Goal: Information Seeking & Learning: Learn about a topic

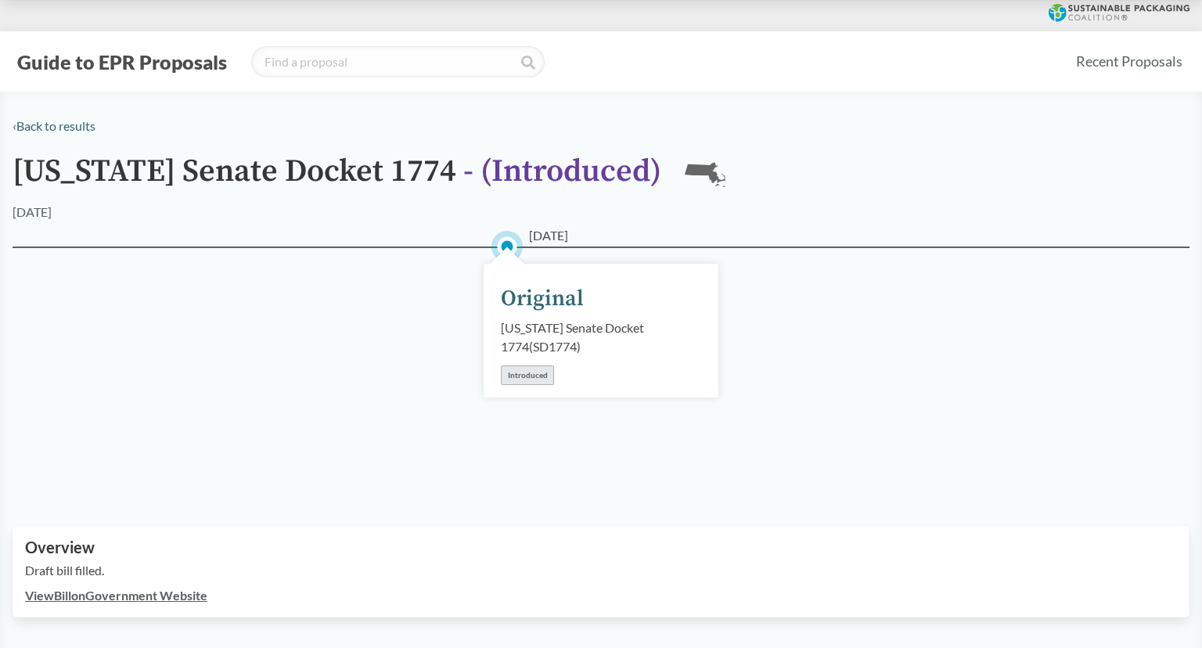
scroll to position [407, 0]
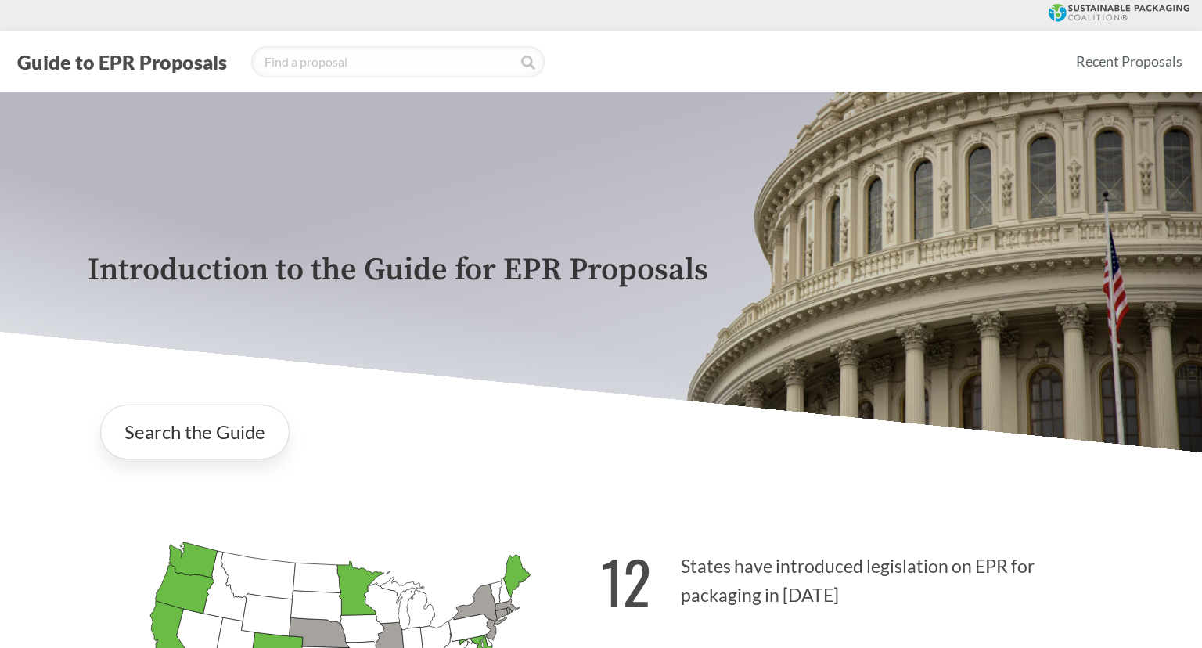
click at [527, 397] on div "Search the Guide" at bounding box center [601, 432] width 1027 height 80
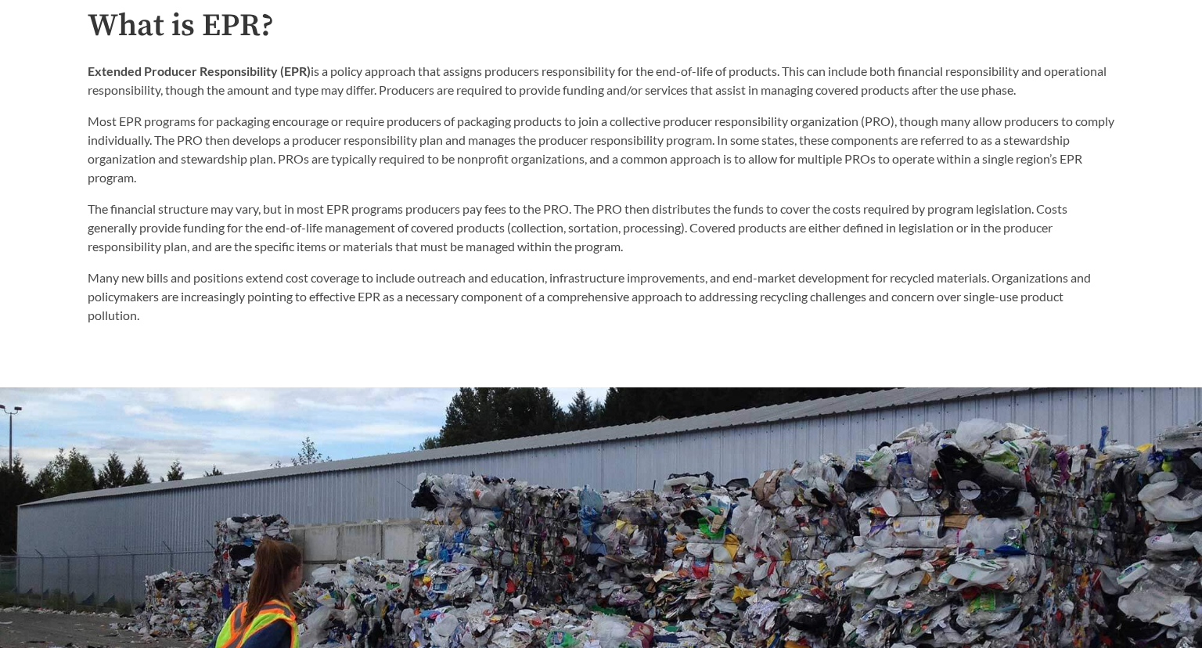
scroll to position [879, 0]
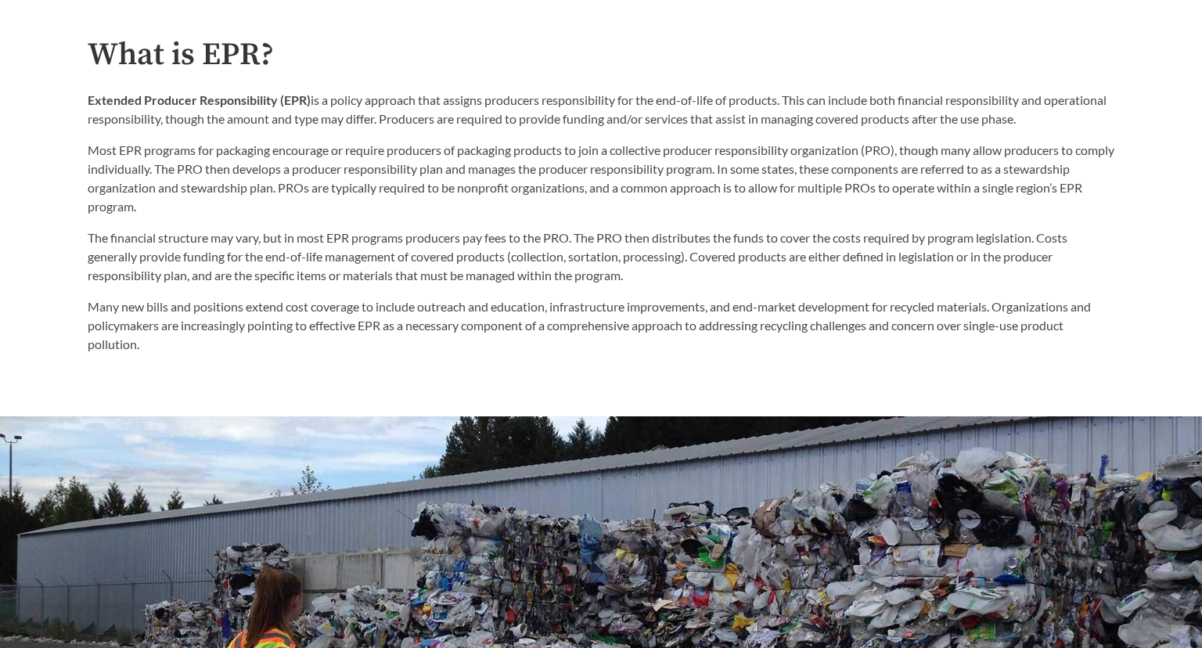
click at [309, 58] on h2 "What is EPR?" at bounding box center [601, 55] width 1027 height 35
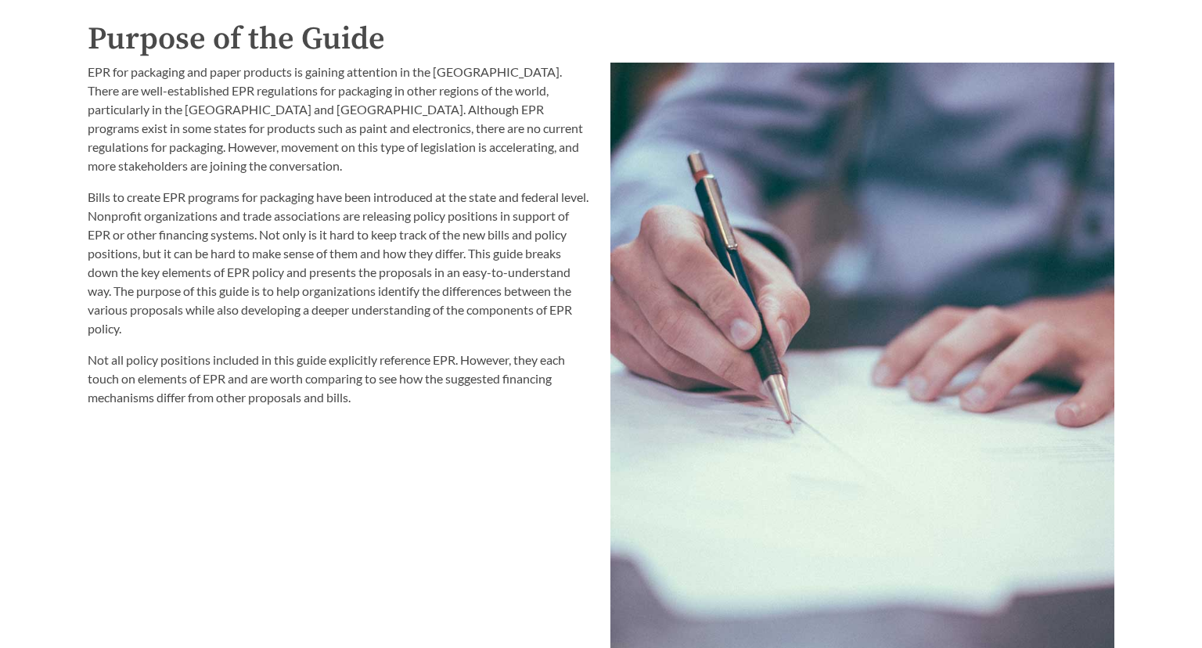
scroll to position [1720, 0]
click at [78, 128] on div "EPR for packaging and paper products is gaining attention in the [GEOGRAPHIC_DA…" at bounding box center [339, 388] width 523 height 668
click at [79, 193] on div "EPR for packaging and paper products is gaining attention in the [GEOGRAPHIC_DA…" at bounding box center [339, 388] width 523 height 668
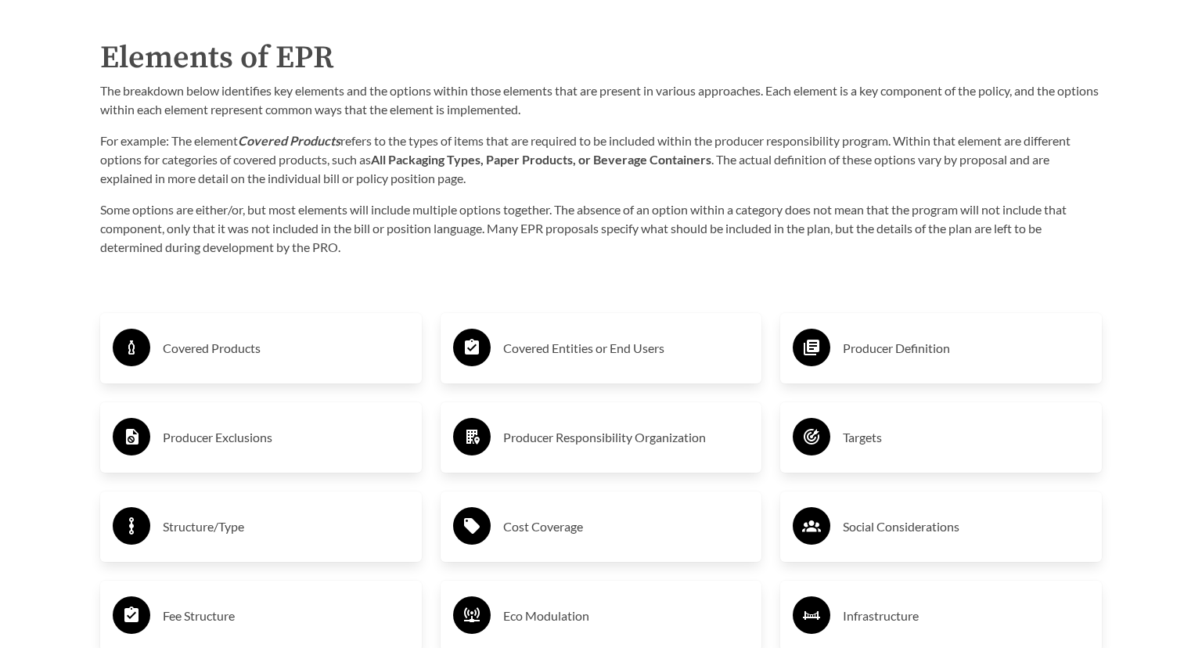
scroll to position [2460, 0]
click at [231, 341] on h3 "Covered Products" at bounding box center [286, 348] width 247 height 25
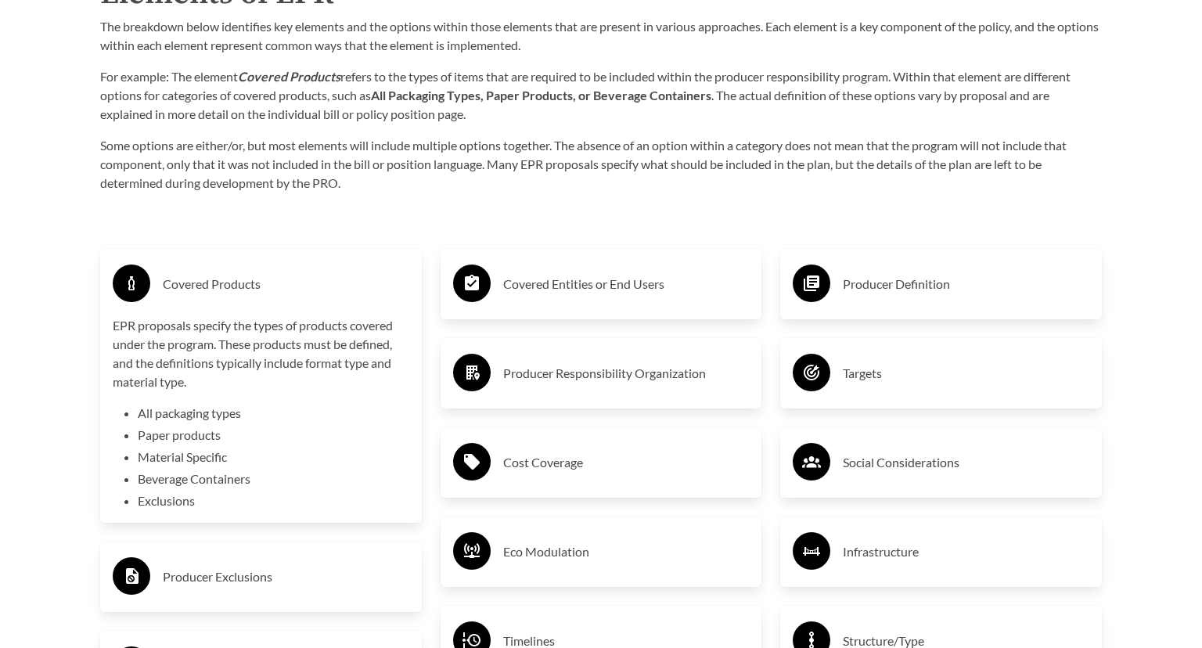
scroll to position [2525, 0]
click at [88, 257] on div "Covered Products EPR proposals specify the types of products covered under the …" at bounding box center [601, 654] width 1027 height 866
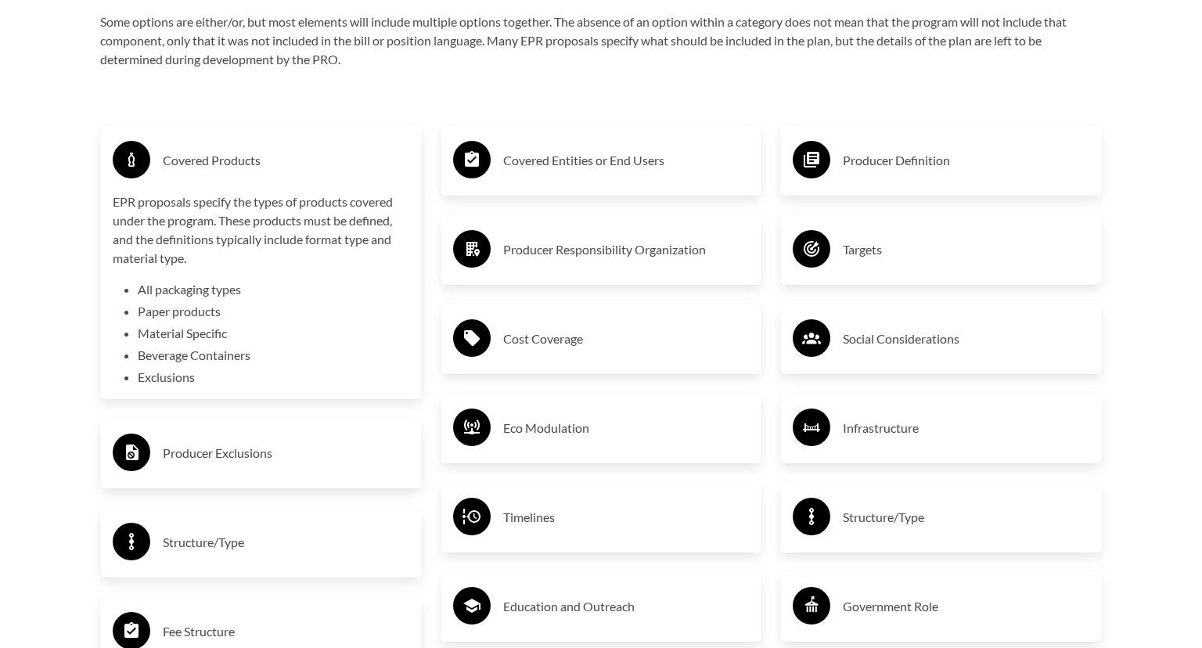
scroll to position [2648, 0]
click at [207, 441] on h3 "Producer Exclusions" at bounding box center [286, 453] width 247 height 25
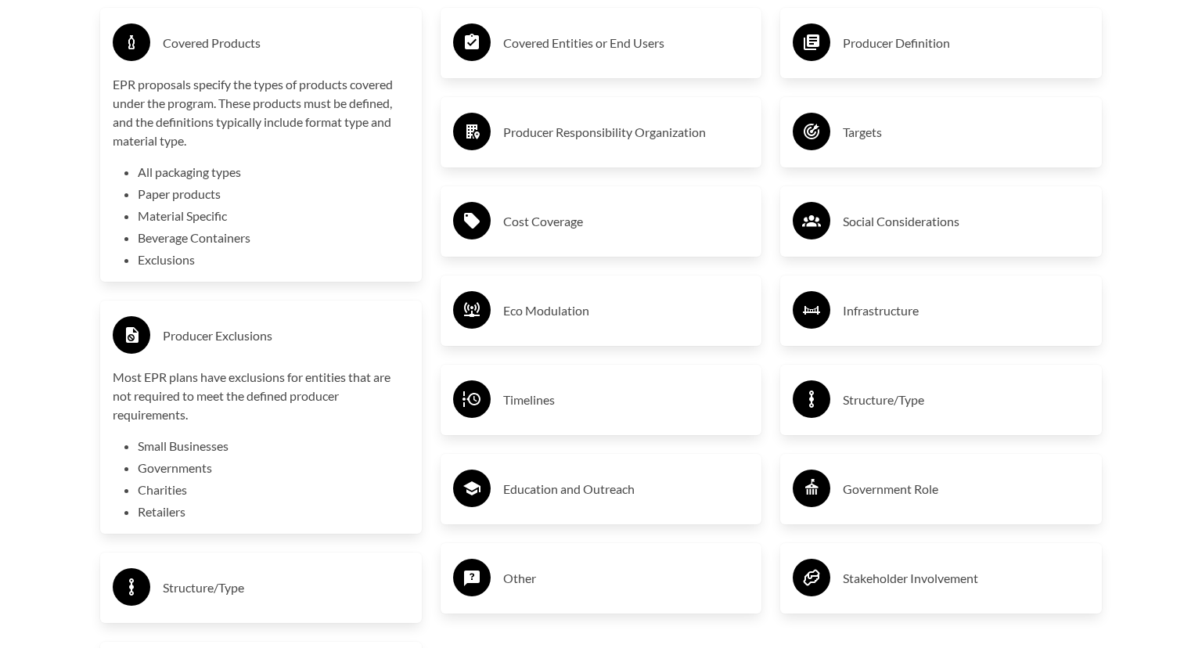
scroll to position [2766, 0]
click at [163, 315] on div "Producer Exclusions" at bounding box center [261, 334] width 297 height 45
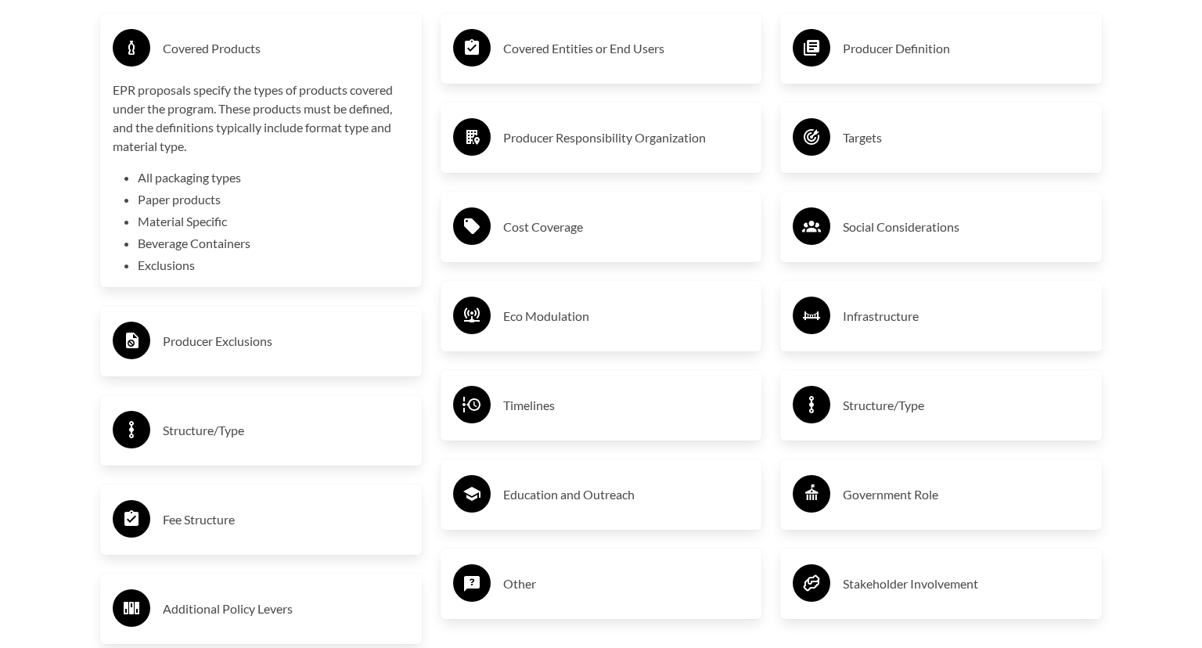
scroll to position [2762, 0]
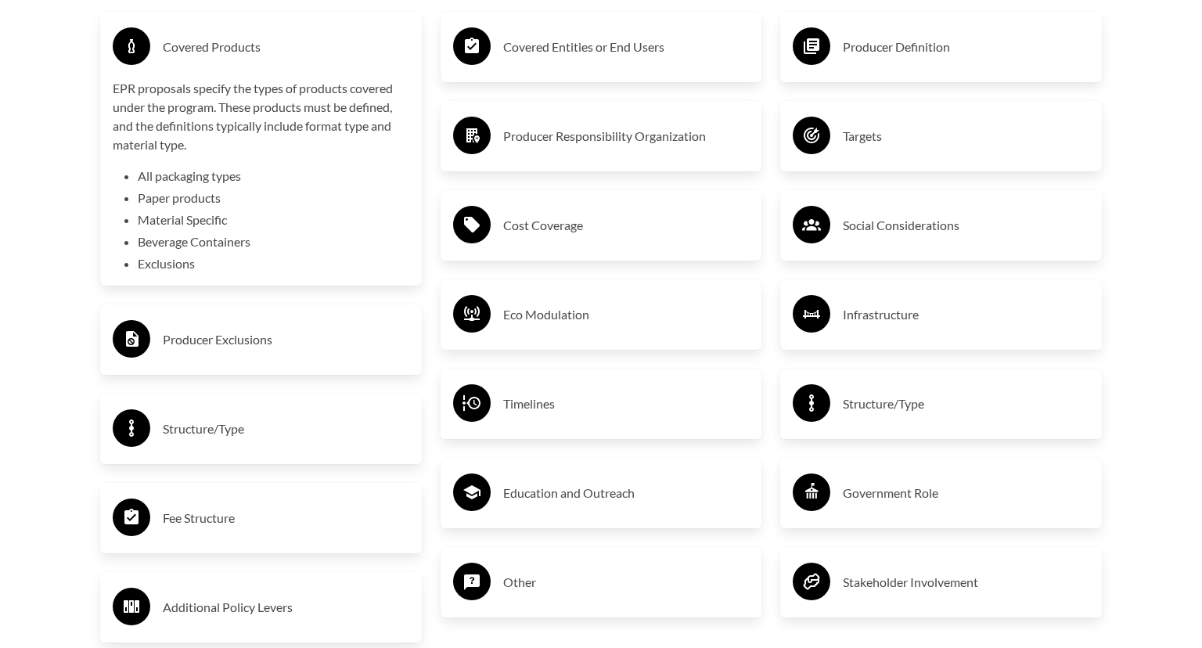
click at [92, 356] on div "Covered Products EPR proposals specify the types of products covered under the …" at bounding box center [261, 417] width 340 height 866
click at [171, 432] on h3 "Structure/Type" at bounding box center [286, 428] width 247 height 25
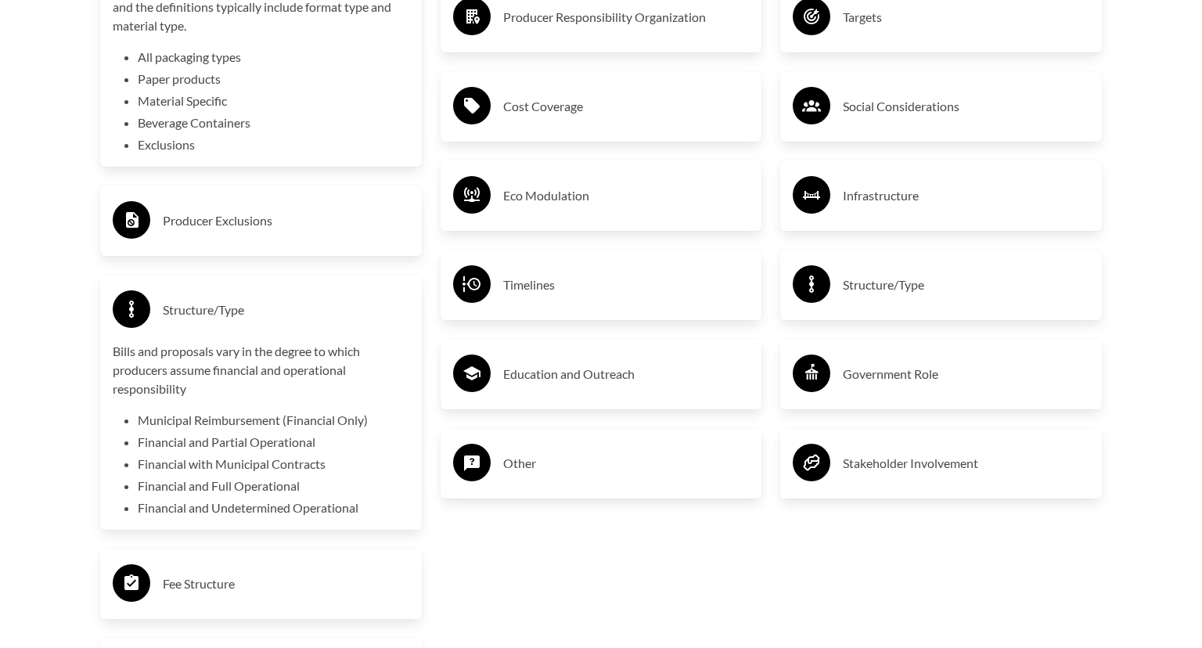
scroll to position [2881, 0]
click at [182, 566] on div "Fee Structure" at bounding box center [261, 582] width 297 height 45
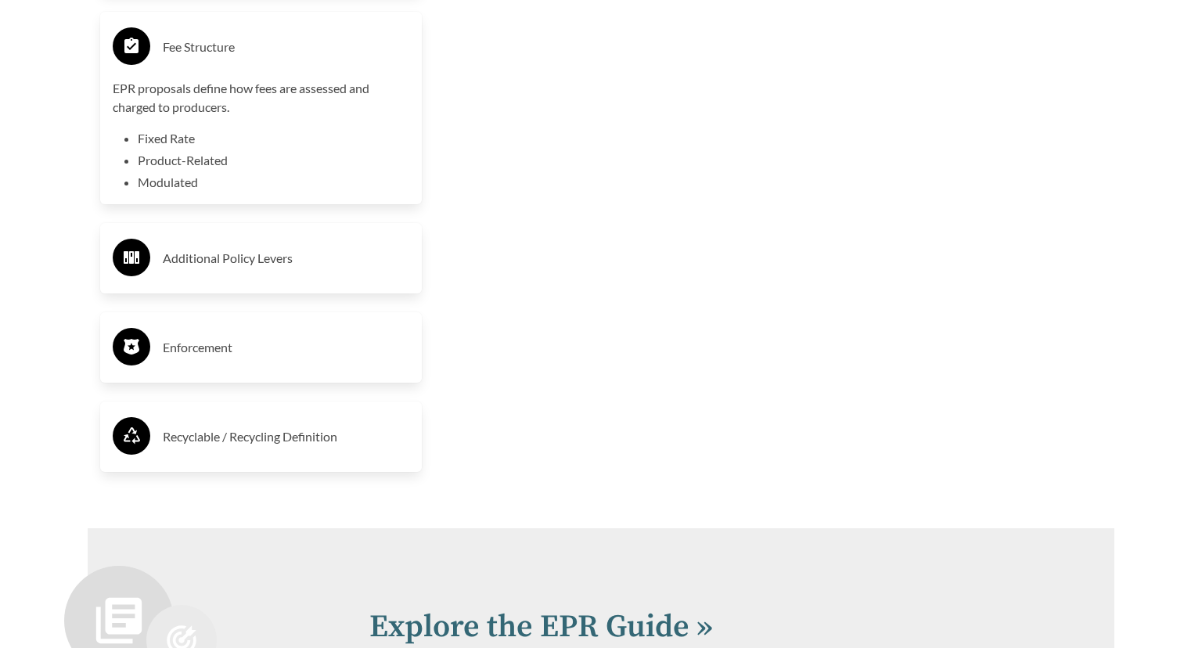
scroll to position [3418, 0]
click at [175, 361] on div "Enforcement" at bounding box center [261, 347] width 297 height 45
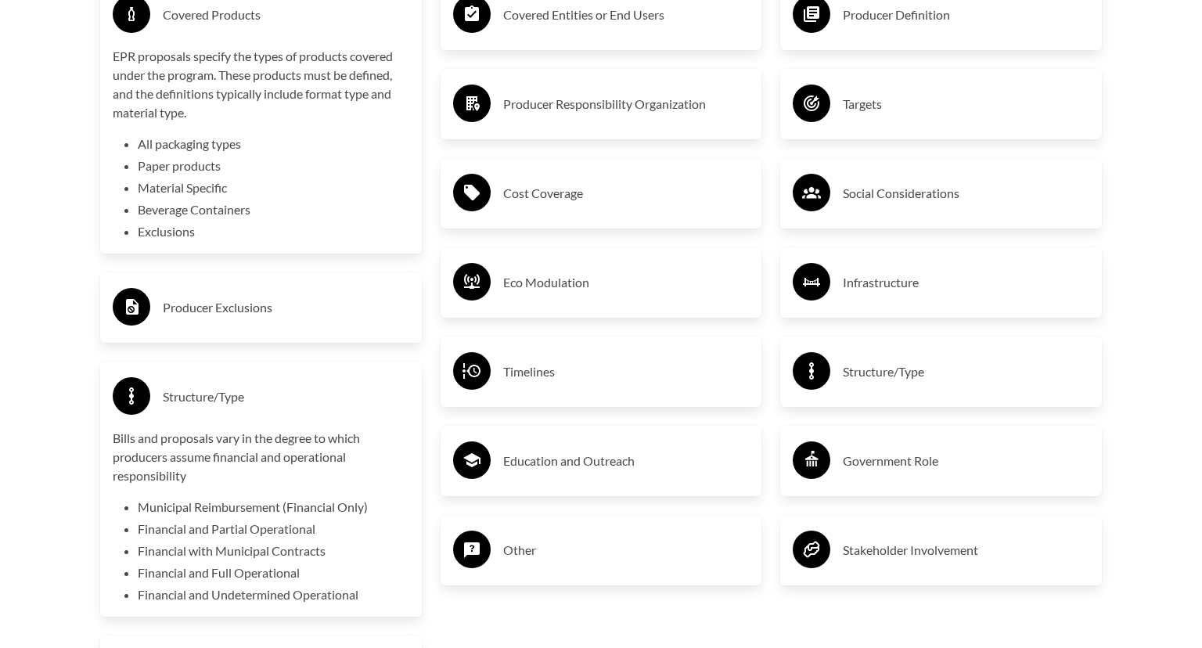
scroll to position [2797, 0]
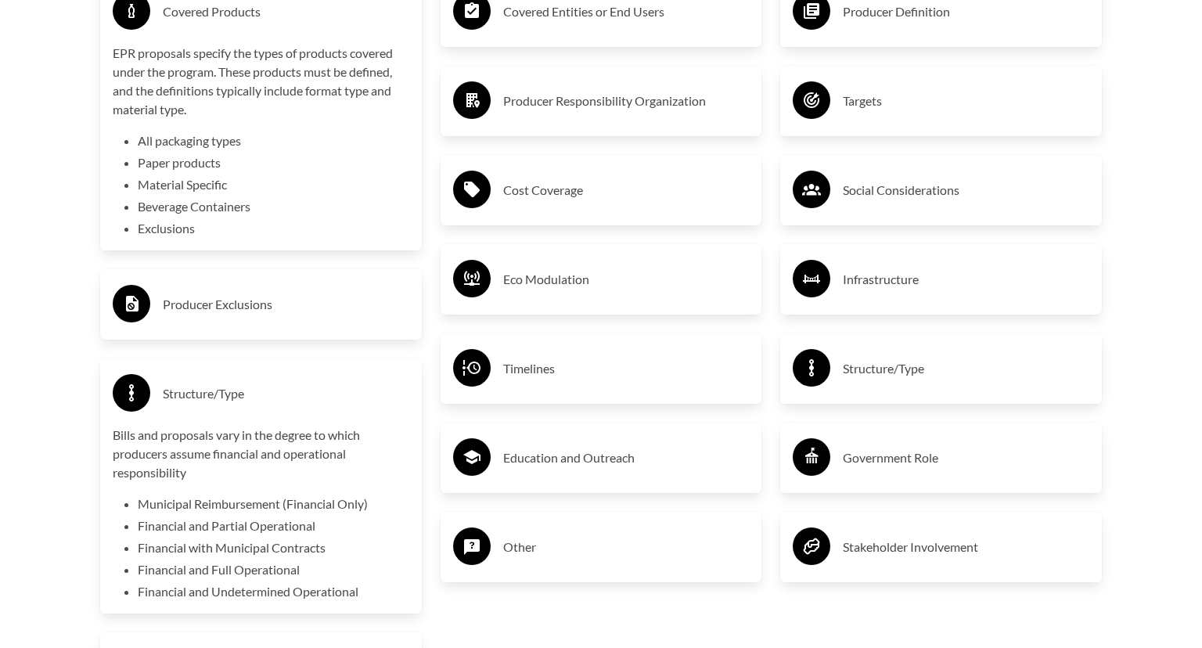
click at [477, 163] on div "Cost Coverage" at bounding box center [602, 190] width 322 height 70
click at [504, 184] on h3 "Cost Coverage" at bounding box center [626, 190] width 247 height 25
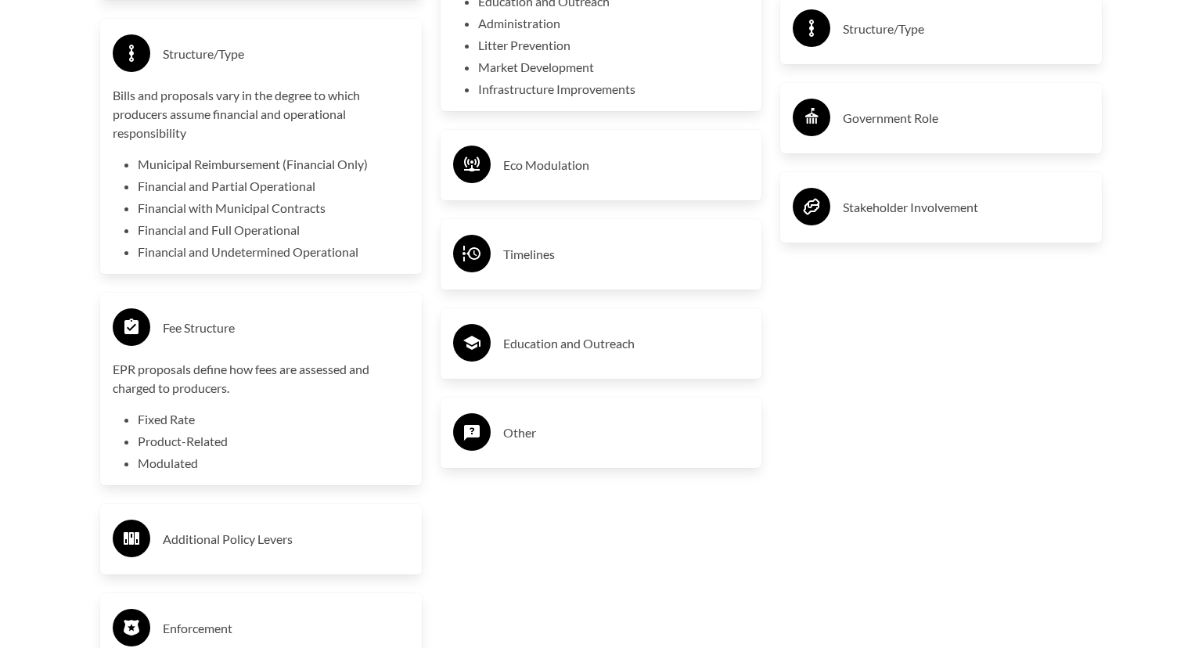
scroll to position [3155, 0]
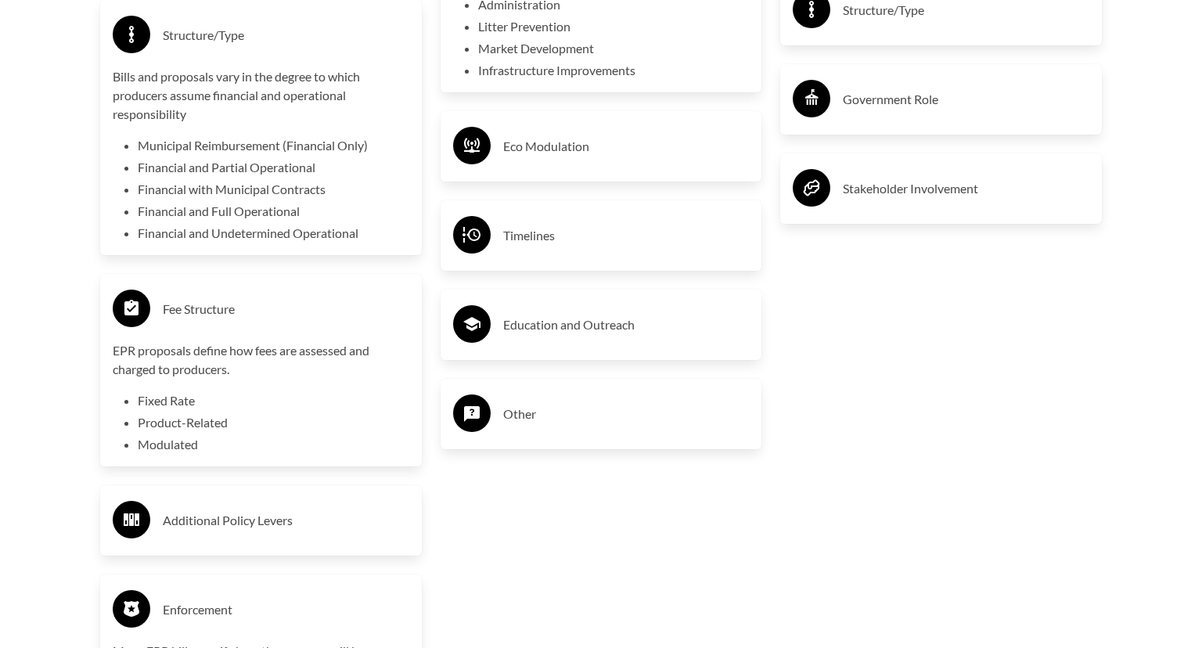
click at [527, 316] on h3 "Education and Outreach" at bounding box center [626, 324] width 247 height 25
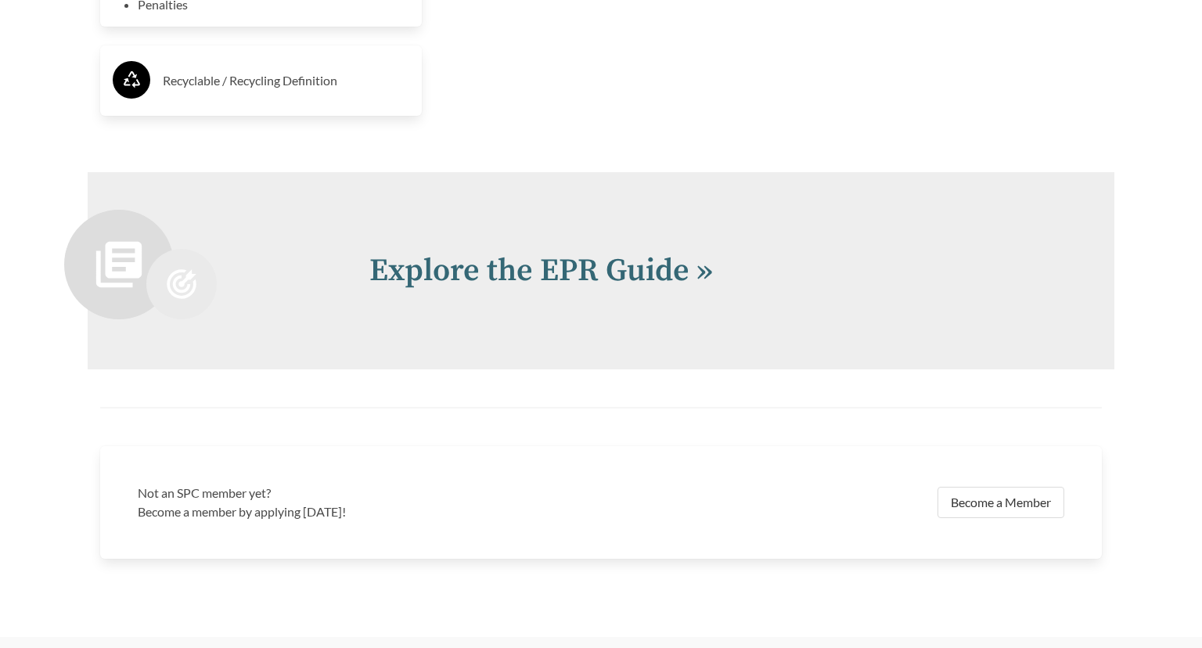
scroll to position [3939, 0]
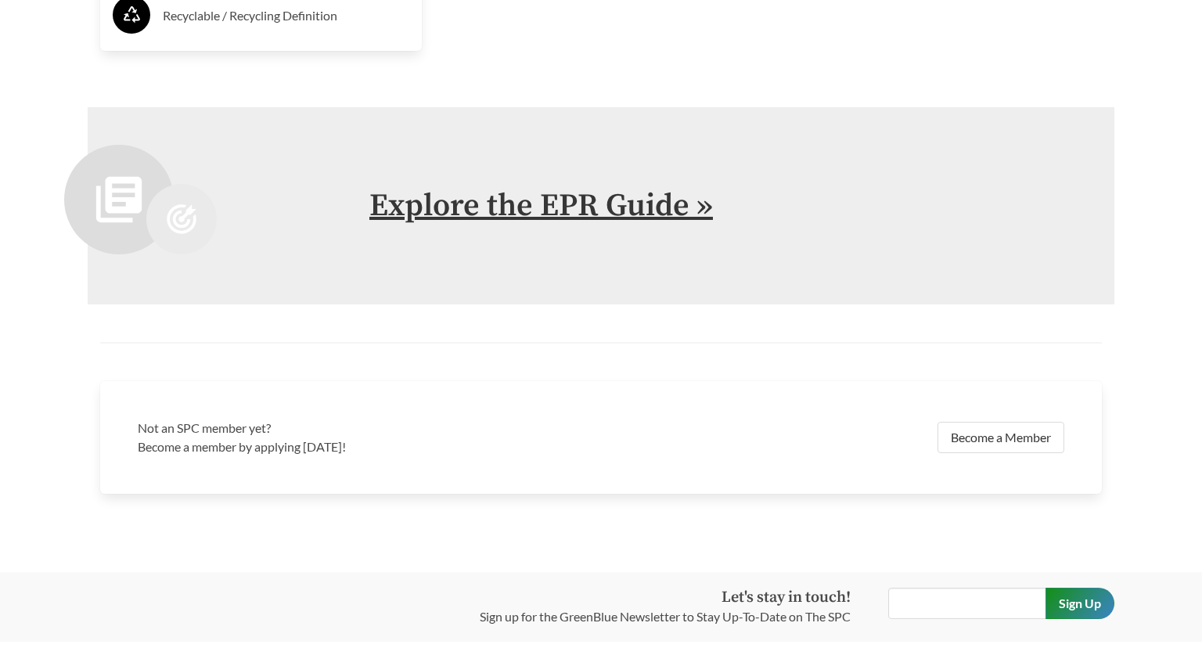
click at [561, 214] on link "Explore the EPR Guide »" at bounding box center [541, 205] width 344 height 39
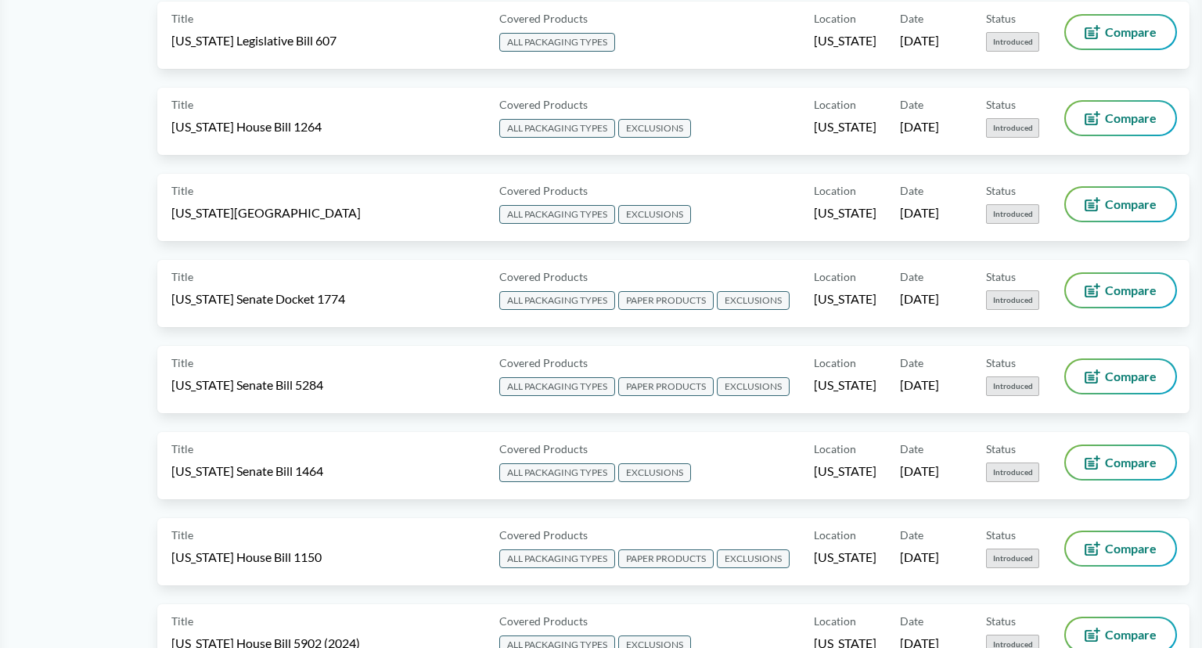
scroll to position [1749, 0]
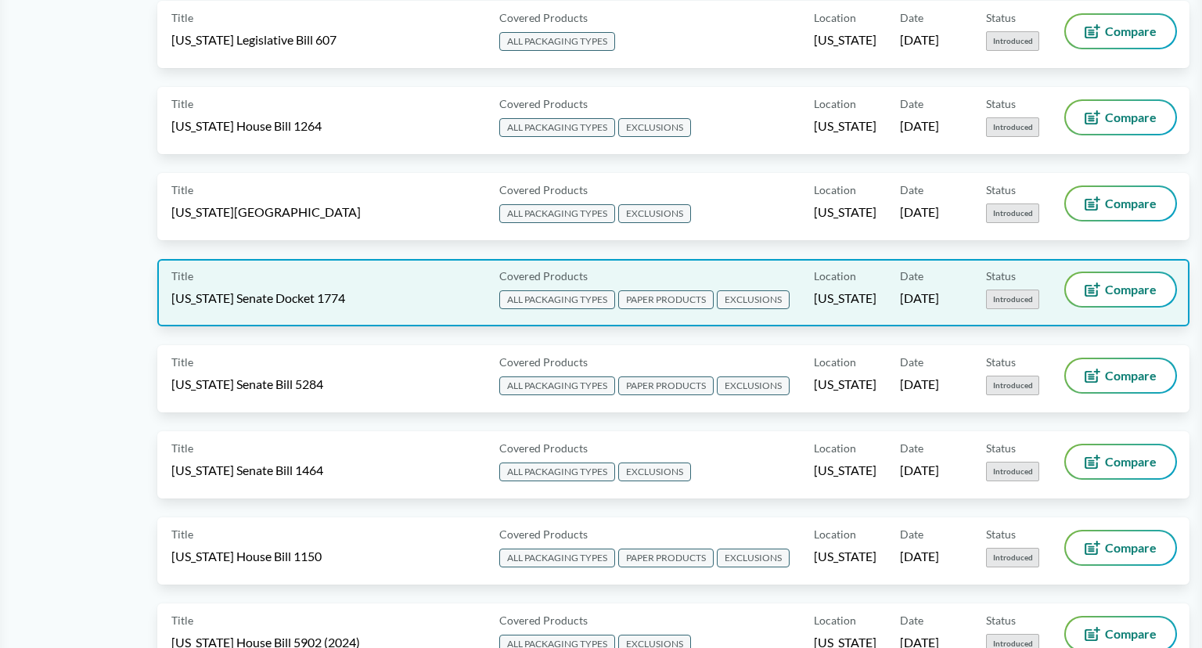
click at [421, 286] on div "Title [US_STATE] Senate Docket 1774" at bounding box center [332, 292] width 322 height 39
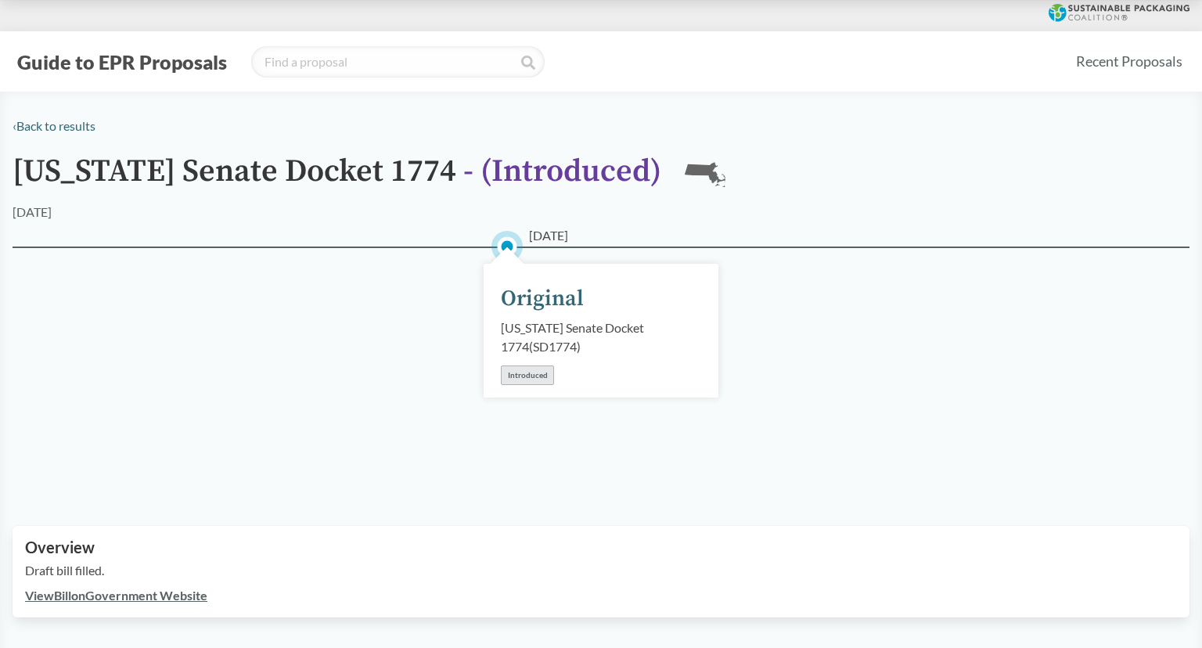
click at [412, 358] on div "[DATE] Original [US_STATE] Senate Docket 1774 ( SD1774 ) Introduced" at bounding box center [601, 368] width 1177 height 242
click at [386, 356] on div "[DATE] Original [US_STATE] Senate Docket 1774 ( SD1774 ) Introduced" at bounding box center [601, 368] width 1177 height 242
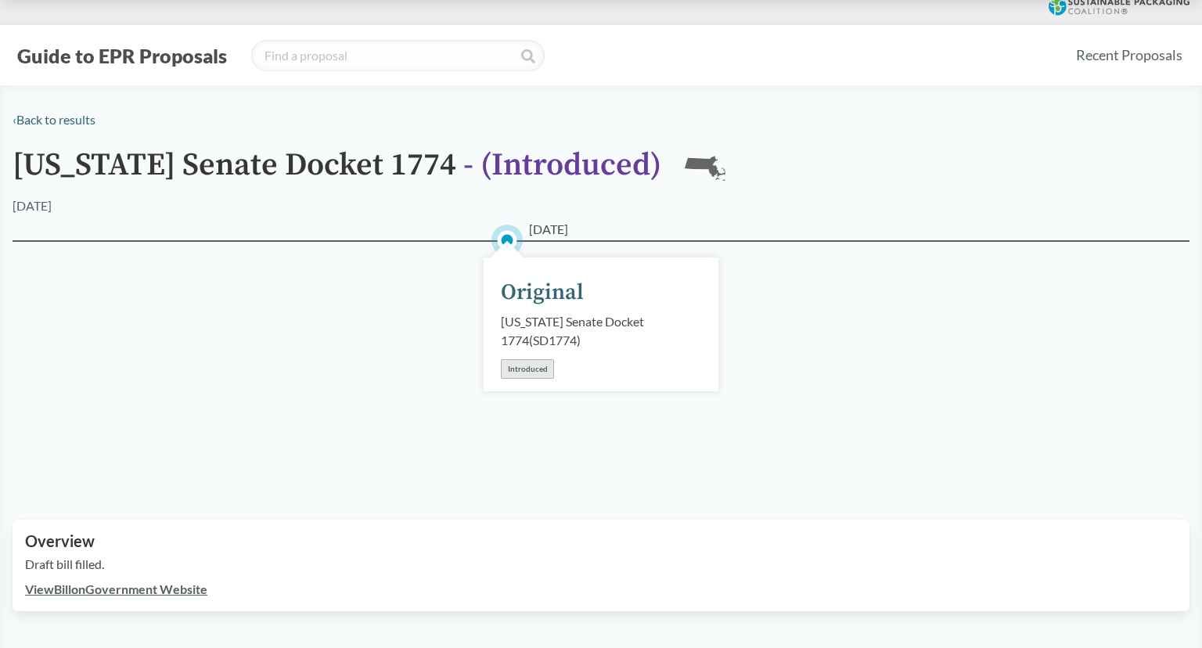
click at [516, 373] on div "Introduced" at bounding box center [527, 369] width 53 height 20
